Goal: Task Accomplishment & Management: Manage account settings

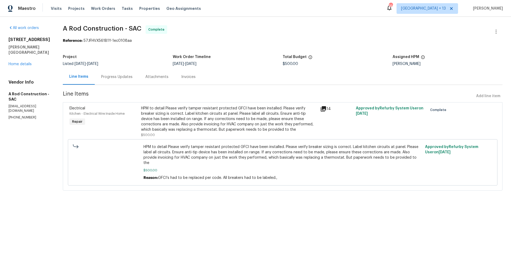
click at [96, 9] on span "Work Orders" at bounding box center [103, 8] width 24 height 5
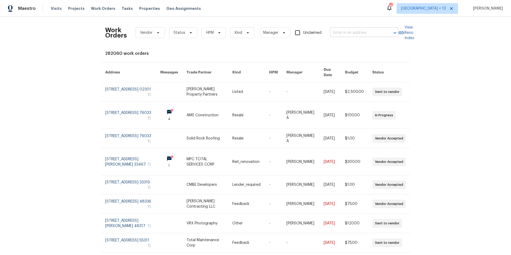
click at [366, 32] on input "text" at bounding box center [356, 33] width 53 height 8
type input "58 [PERSON_NAME]"
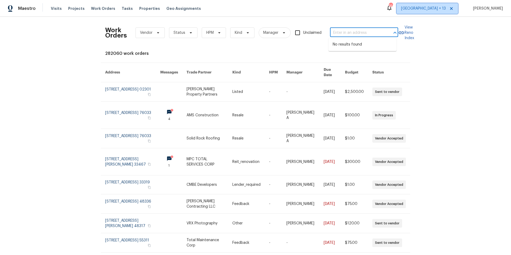
click at [427, 10] on span "[GEOGRAPHIC_DATA] + 13" at bounding box center [423, 8] width 45 height 5
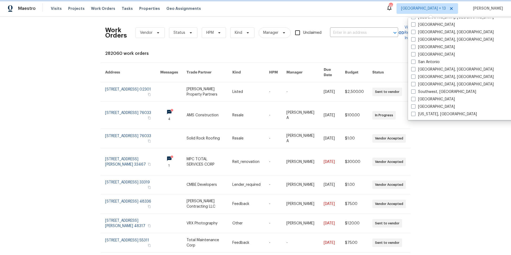
scroll to position [356, 0]
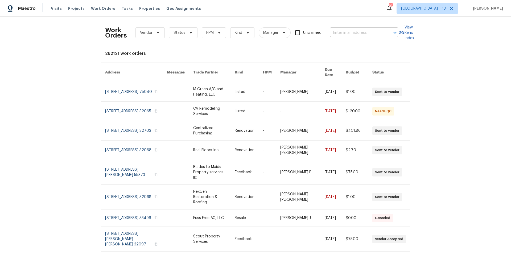
click at [338, 34] on input "text" at bounding box center [356, 33] width 53 height 8
type input "58 [PERSON_NAME]"
click at [366, 43] on li "[STREET_ADDRESS][PERSON_NAME]" at bounding box center [362, 47] width 68 height 14
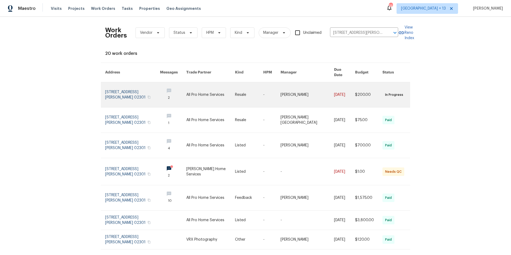
click at [120, 94] on link at bounding box center [132, 94] width 55 height 25
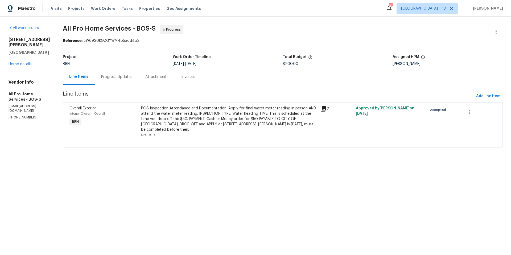
click at [114, 79] on div "Progress Updates" at bounding box center [116, 76] width 31 height 5
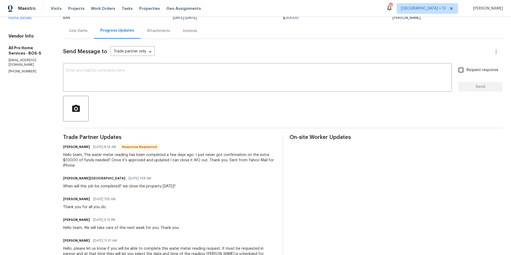
scroll to position [14, 0]
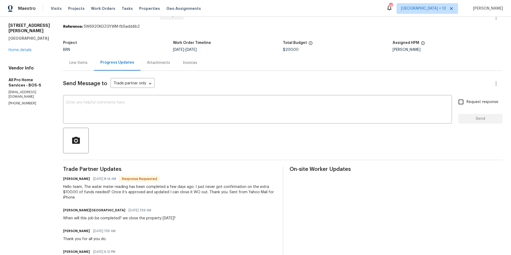
drag, startPoint x: 9, startPoint y: 24, endPoint x: 52, endPoint y: 32, distance: 43.8
click at [50, 32] on div "[STREET_ADDRESS][PERSON_NAME]" at bounding box center [30, 32] width 42 height 18
copy div "[STREET_ADDRESS][PERSON_NAME]"
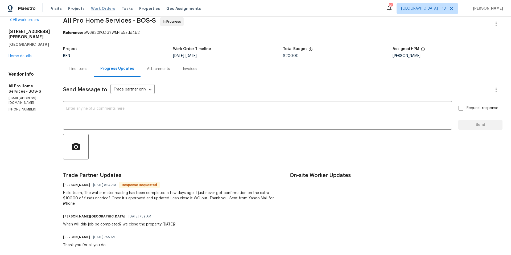
scroll to position [0, 0]
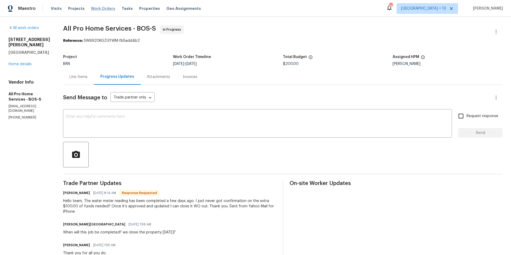
click at [97, 7] on span "Work Orders" at bounding box center [103, 8] width 24 height 5
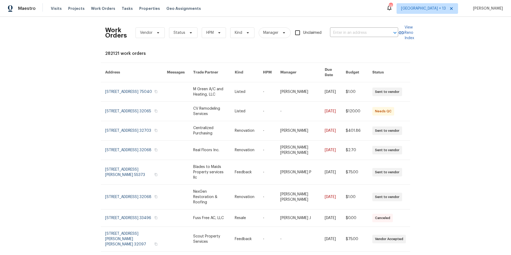
click at [370, 27] on div "Work Orders Vendor Status HPM Kind Manager Unclaimed ​" at bounding box center [251, 32] width 293 height 23
click at [374, 32] on input "text" at bounding box center [356, 33] width 53 height 8
type input "293 grafton"
click at [371, 44] on li "[STREET_ADDRESS]" at bounding box center [362, 44] width 68 height 9
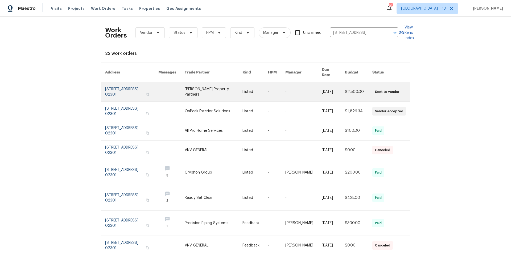
click at [123, 89] on link at bounding box center [131, 91] width 53 height 19
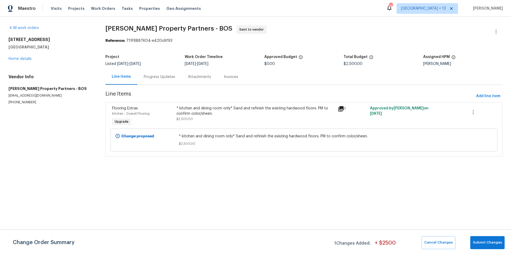
click at [20, 61] on div "[STREET_ADDRESS] Home details" at bounding box center [51, 49] width 84 height 24
click at [20, 59] on link "Home details" at bounding box center [20, 59] width 23 height 4
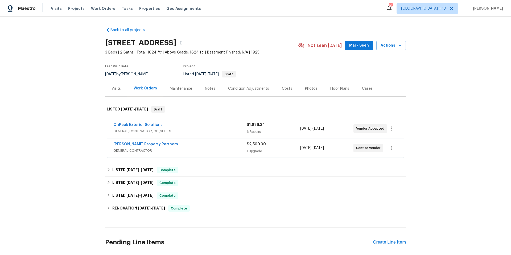
click at [228, 145] on div "[PERSON_NAME] Property Partners" at bounding box center [179, 145] width 133 height 6
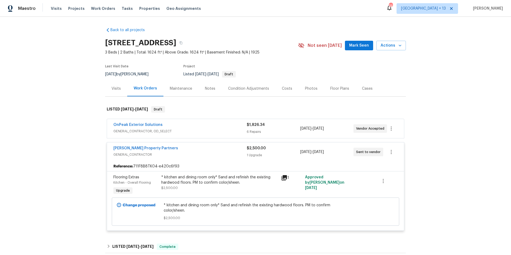
click at [236, 127] on div "OnPeak Exterior Solutions" at bounding box center [179, 125] width 133 height 6
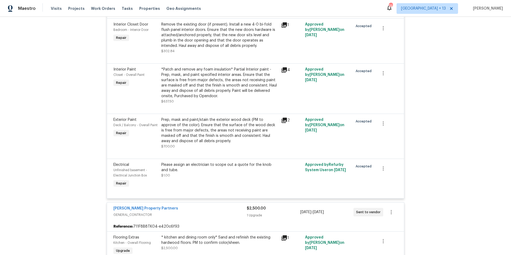
scroll to position [316, 0]
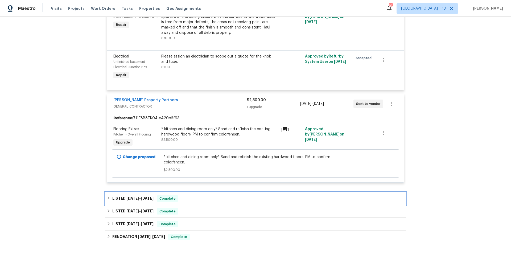
drag, startPoint x: 107, startPoint y: 198, endPoint x: 138, endPoint y: 183, distance: 34.3
click at [108, 198] on icon at bounding box center [109, 197] width 2 height 3
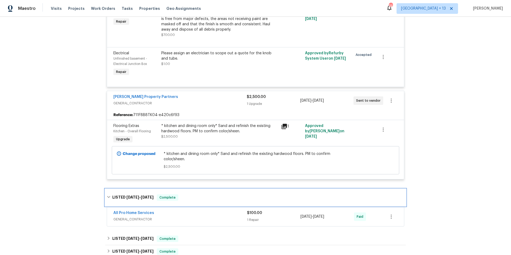
scroll to position [319, 0]
click at [246, 207] on div "All Pro Home Services GENERAL_CONTRACTOR $100.00 1 Repair [DATE] - [DATE] Paid" at bounding box center [255, 216] width 297 height 19
click at [235, 215] on div "All Pro Home Services" at bounding box center [180, 213] width 134 height 6
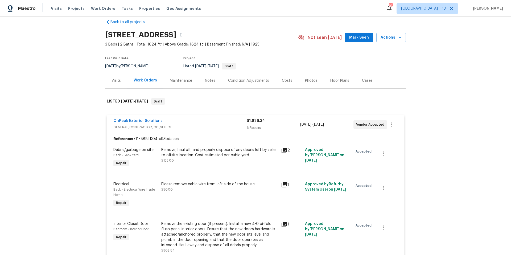
scroll to position [0, 0]
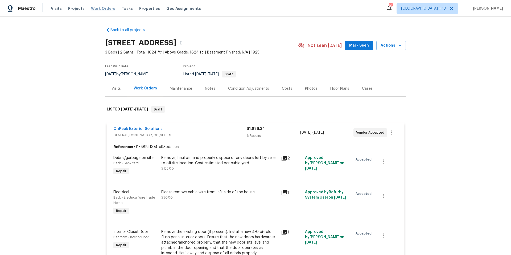
click at [94, 9] on span "Work Orders" at bounding box center [103, 8] width 24 height 5
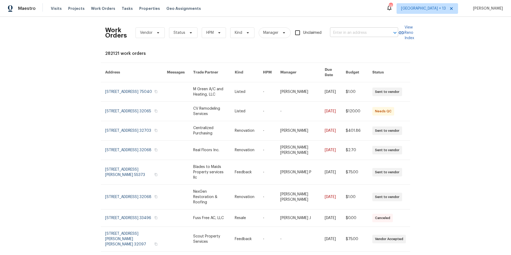
click at [341, 34] on input "text" at bounding box center [356, 33] width 53 height 8
type input "1540 pastal"
click at [352, 47] on li "[STREET_ADDRESS]" at bounding box center [362, 44] width 68 height 9
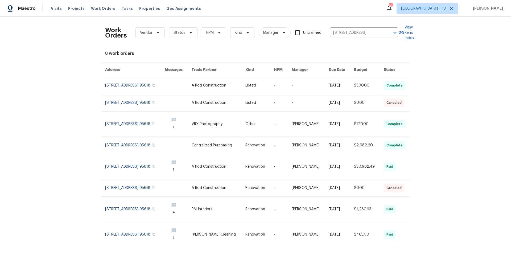
scroll to position [1, 0]
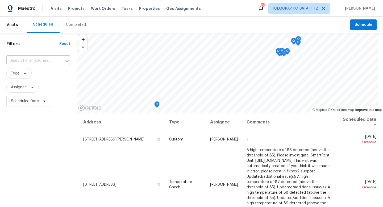
click at [40, 58] on input "text" at bounding box center [30, 61] width 49 height 8
type input "5040 park"
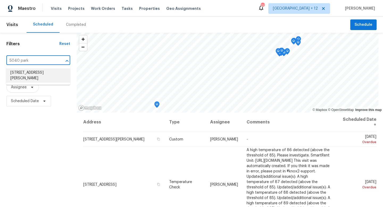
click at [35, 70] on li "5040 Parker Ave, Saint Louis, MO 63139" at bounding box center [38, 75] width 64 height 14
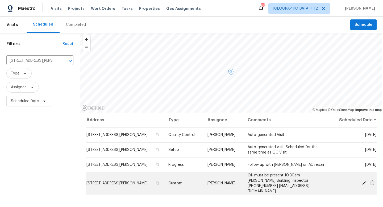
click at [370, 180] on icon at bounding box center [372, 182] width 4 height 5
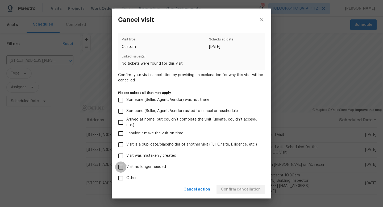
drag, startPoint x: 121, startPoint y: 166, endPoint x: 124, endPoint y: 166, distance: 2.9
click at [121, 166] on input "Visit no longer needed" at bounding box center [120, 167] width 11 height 11
checkbox input "true"
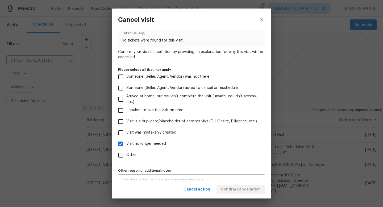
scroll to position [31, 0]
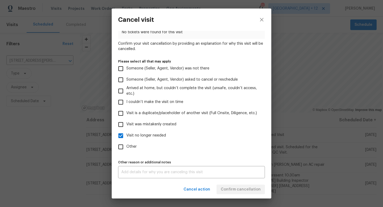
click at [121, 148] on input "Other" at bounding box center [120, 146] width 11 height 11
checkbox input "true"
click at [155, 175] on div "x Other reason or additional notes" at bounding box center [191, 172] width 147 height 12
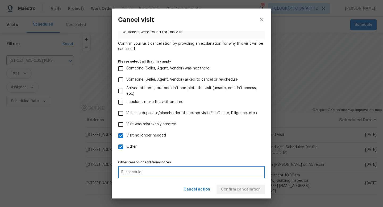
type textarea "Reschedule"
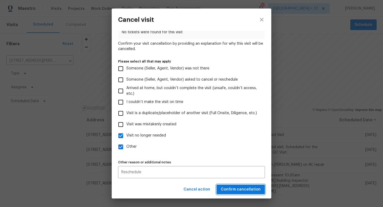
drag, startPoint x: 246, startPoint y: 190, endPoint x: 130, endPoint y: 138, distance: 127.1
click at [138, 140] on div "Cancel visit Visit type Custom Scheduled date 8/26/2025 Linked issues(s) No tic…" at bounding box center [192, 104] width 160 height 190
click at [254, 189] on span "Confirm cancellation" at bounding box center [241, 189] width 40 height 7
